Goal: Information Seeking & Learning: Compare options

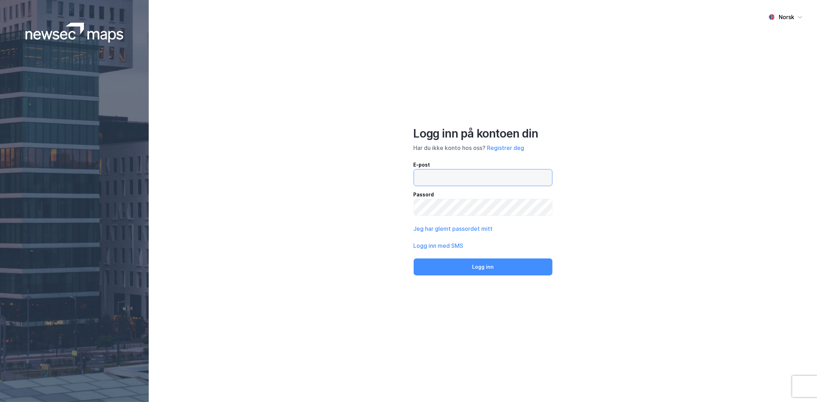
click at [449, 181] on input "email" at bounding box center [483, 177] width 138 height 16
click at [445, 178] on input "email" at bounding box center [483, 177] width 138 height 16
type input "[EMAIL_ADDRESS][DOMAIN_NAME]"
click at [414, 258] on button "Logg inn" at bounding box center [483, 266] width 139 height 17
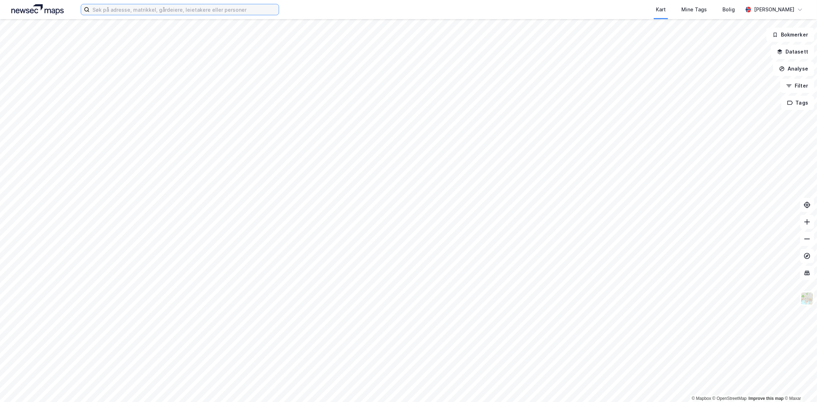
click at [170, 10] on input at bounding box center [184, 9] width 189 height 11
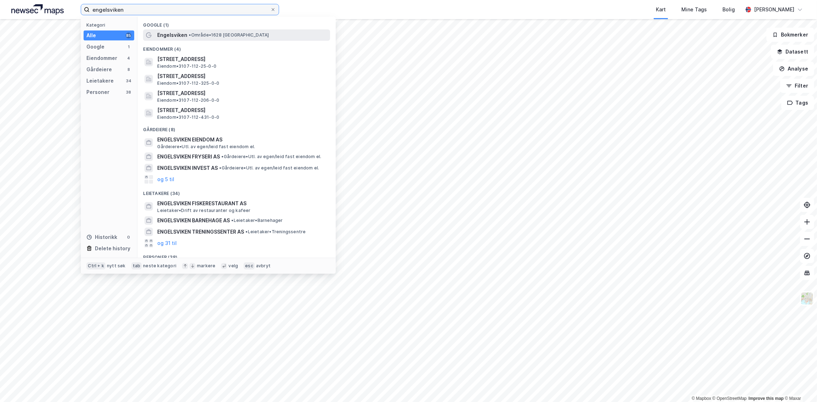
type input "engelsviken"
click at [171, 33] on span "Engelsviken" at bounding box center [172, 35] width 30 height 8
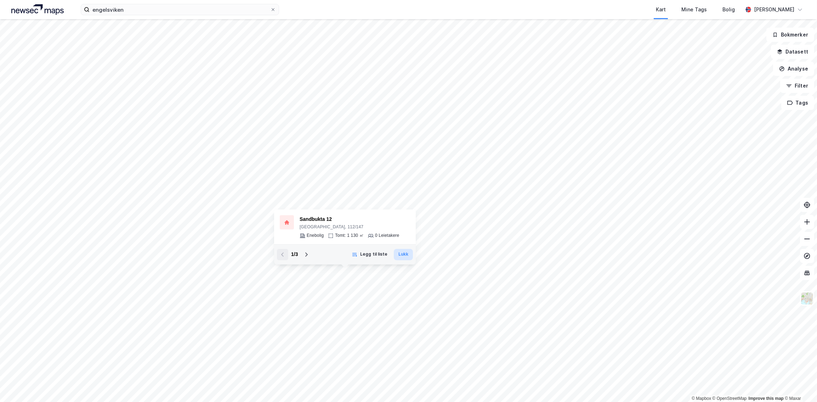
click at [400, 255] on button "Lukk" at bounding box center [403, 254] width 19 height 11
click at [314, 219] on div "Sandbukta 12" at bounding box center [349, 219] width 99 height 8
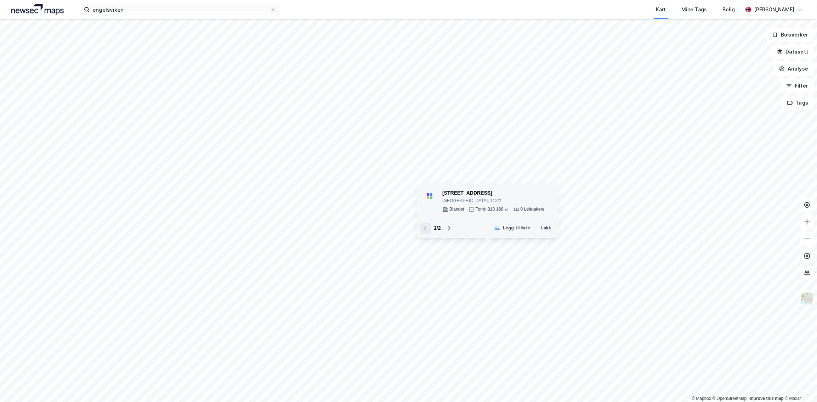
click at [478, 193] on div "[STREET_ADDRESS]" at bounding box center [493, 193] width 102 height 8
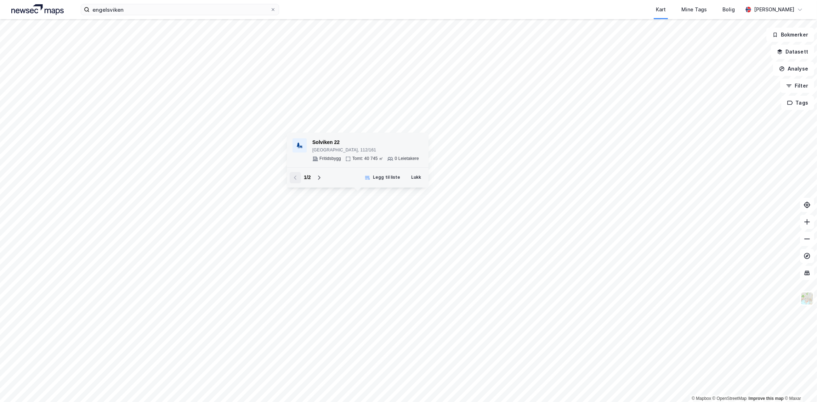
click at [325, 141] on div "Solviken 22" at bounding box center [365, 142] width 107 height 8
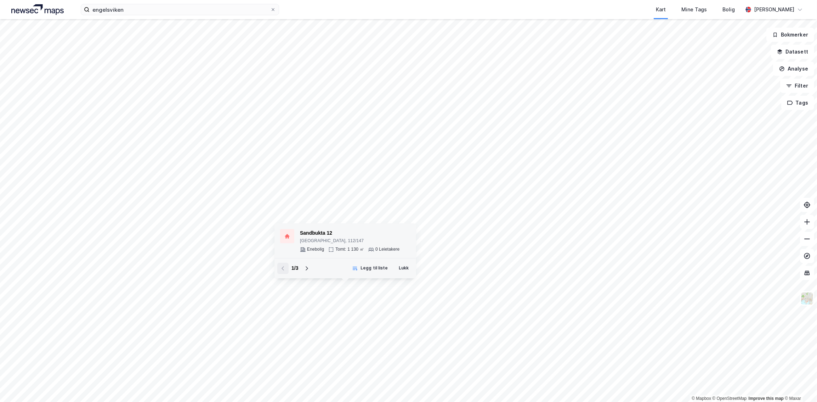
click at [320, 234] on div "Sandbukta 12" at bounding box center [349, 233] width 99 height 8
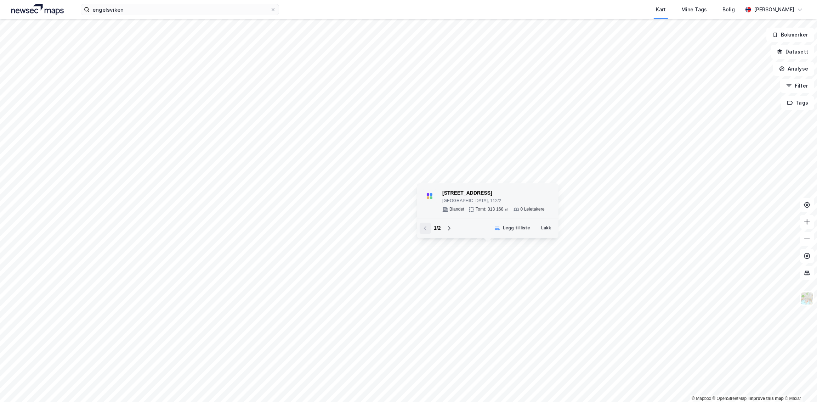
click at [473, 194] on div "[STREET_ADDRESS]" at bounding box center [493, 193] width 102 height 8
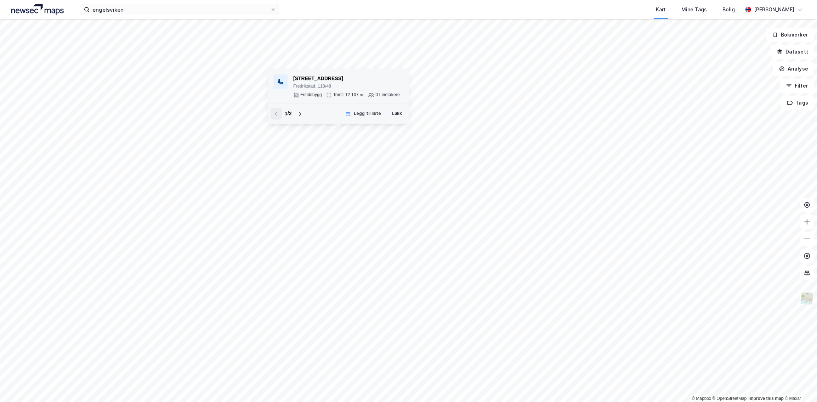
click at [324, 79] on div "[STREET_ADDRESS]" at bounding box center [346, 78] width 107 height 8
